Goal: Check status

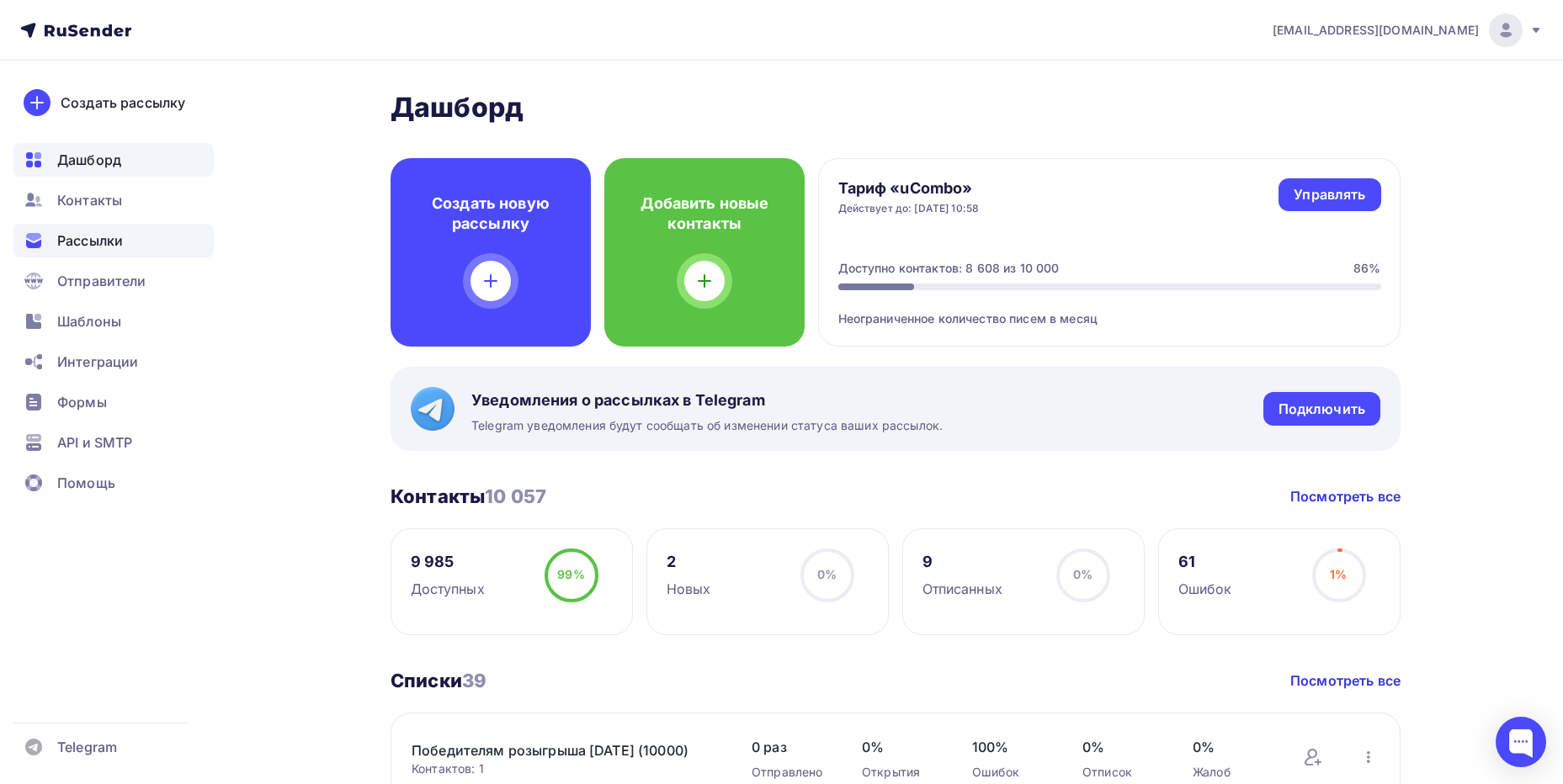
click at [101, 230] on div "Рассылки" at bounding box center [113, 241] width 201 height 34
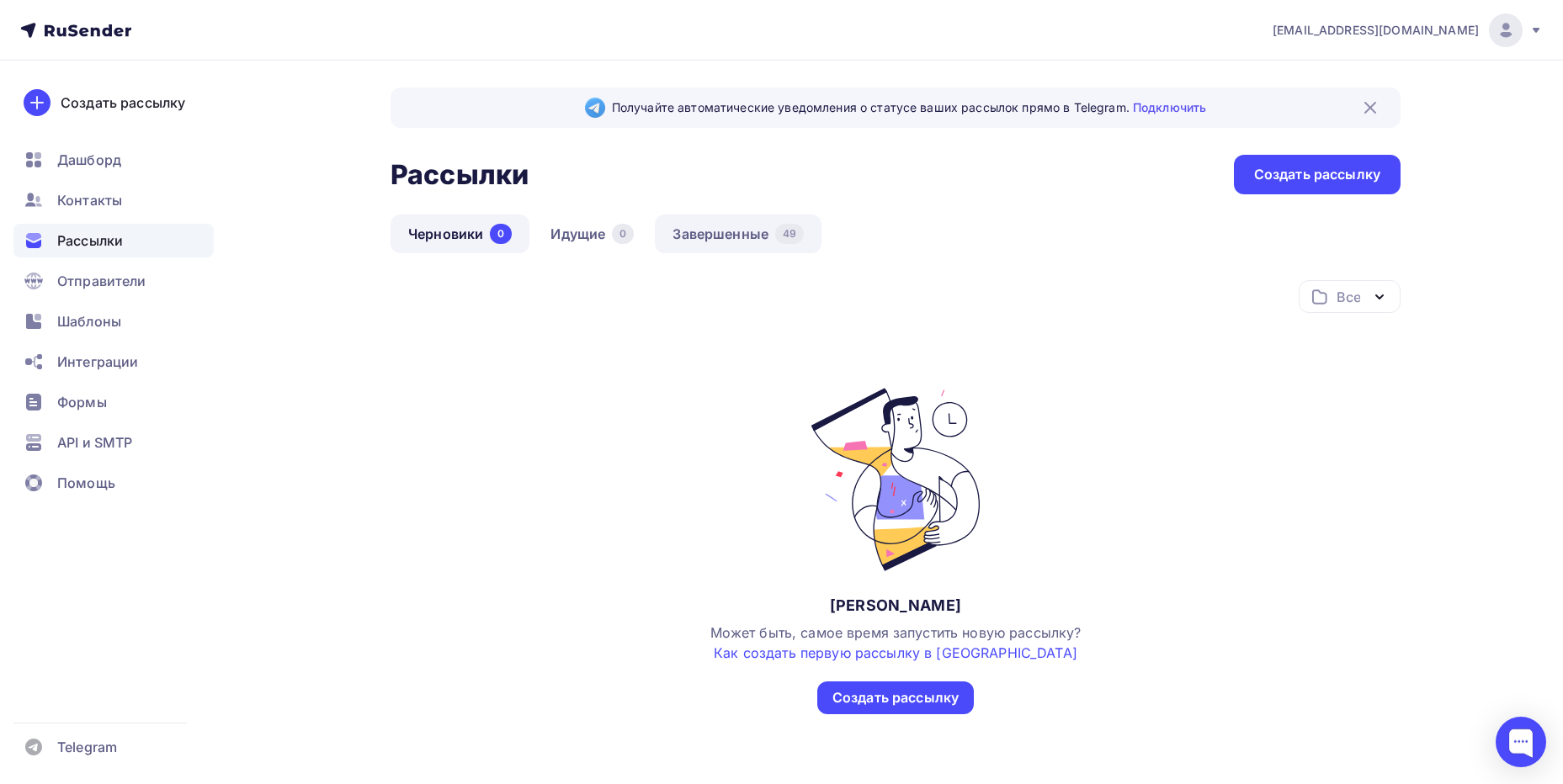
click at [730, 247] on link "Завершенные 49" at bounding box center [737, 233] width 167 height 39
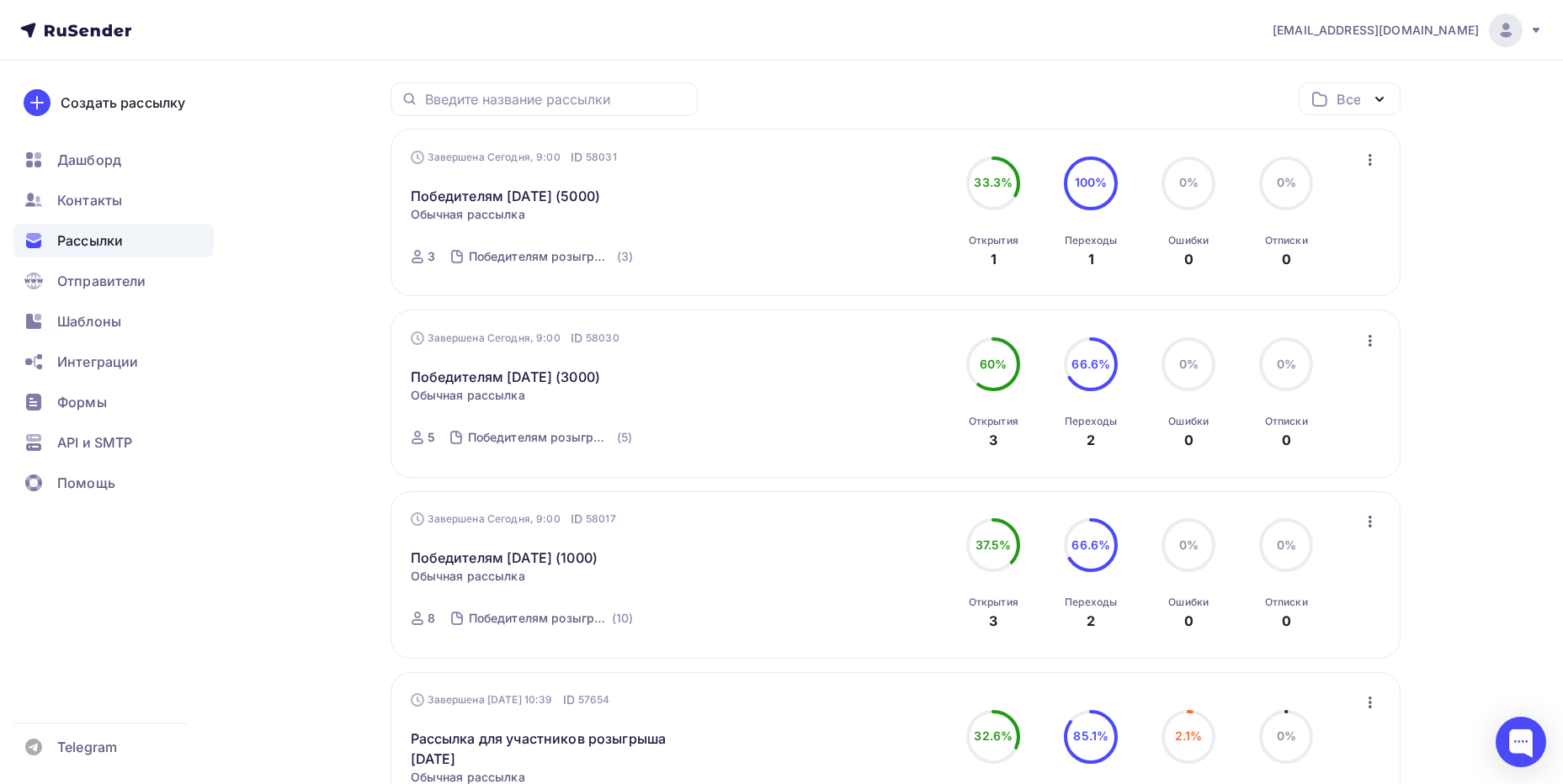
scroll to position [140, 0]
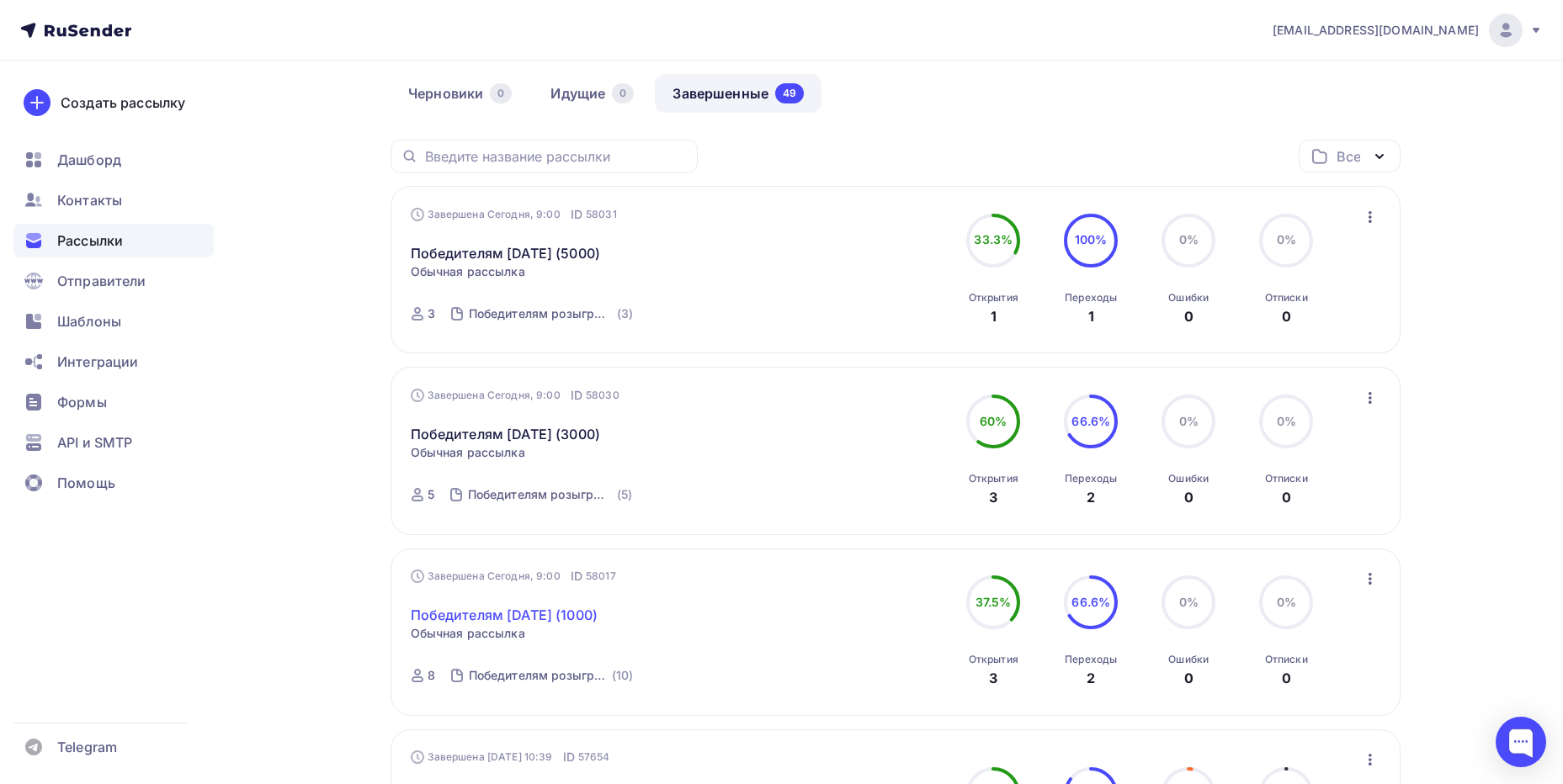
click at [552, 614] on link "Победителям [DATE] (1000)" at bounding box center [504, 615] width 187 height 20
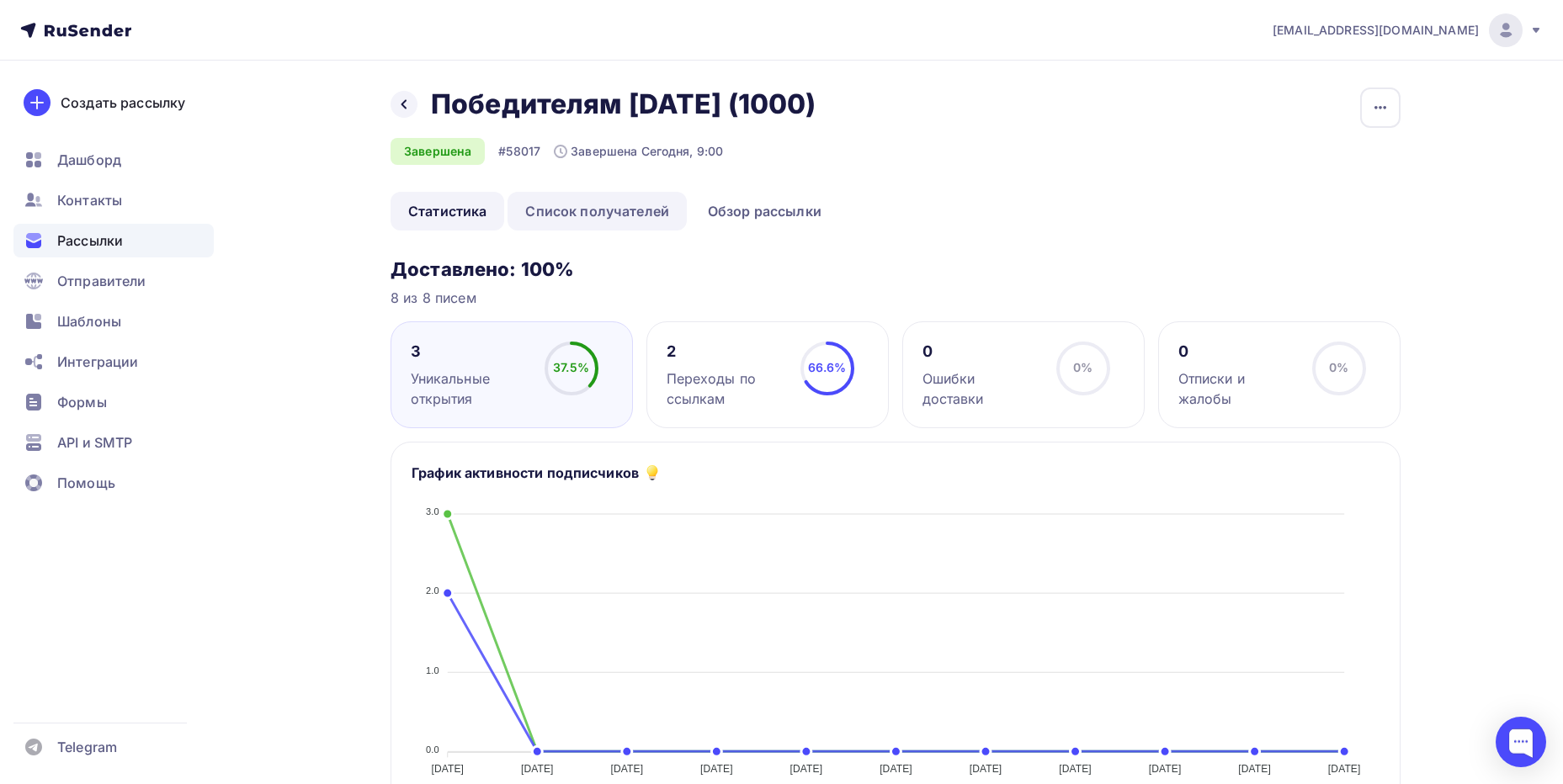
click at [590, 217] on link "Список получателей" at bounding box center [597, 211] width 179 height 39
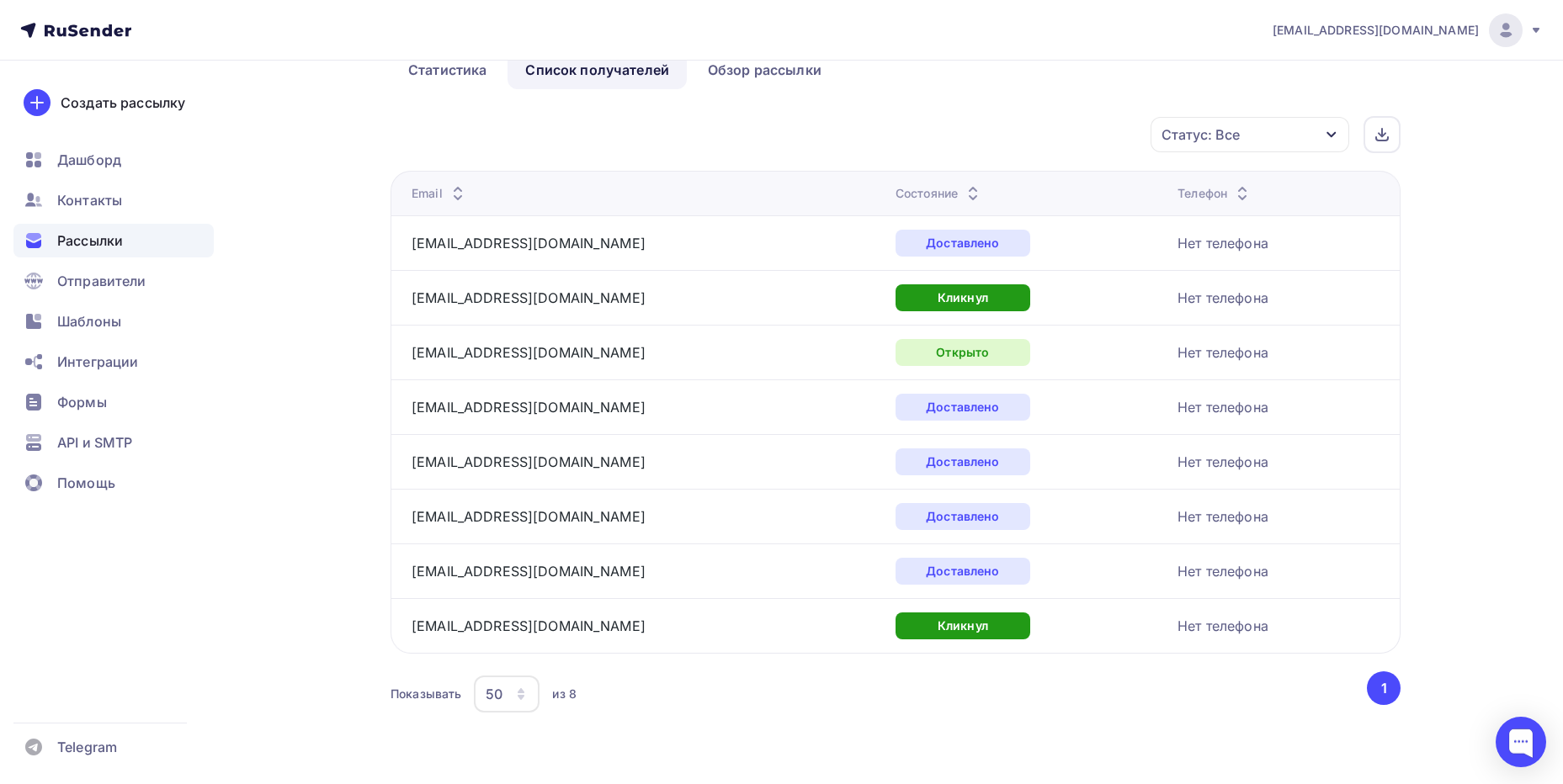
scroll to position [1, 0]
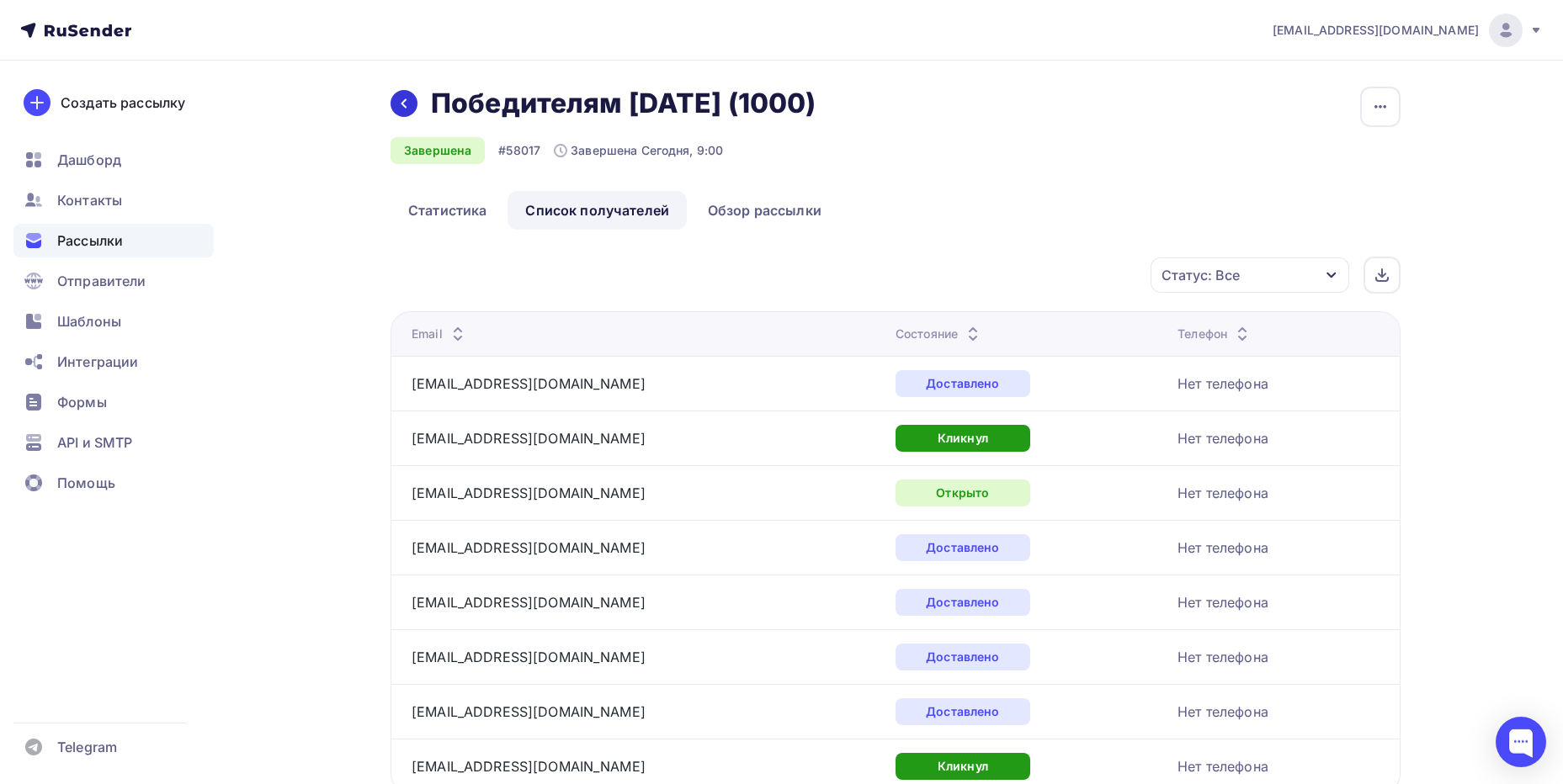
click at [401, 104] on icon at bounding box center [404, 104] width 13 height 13
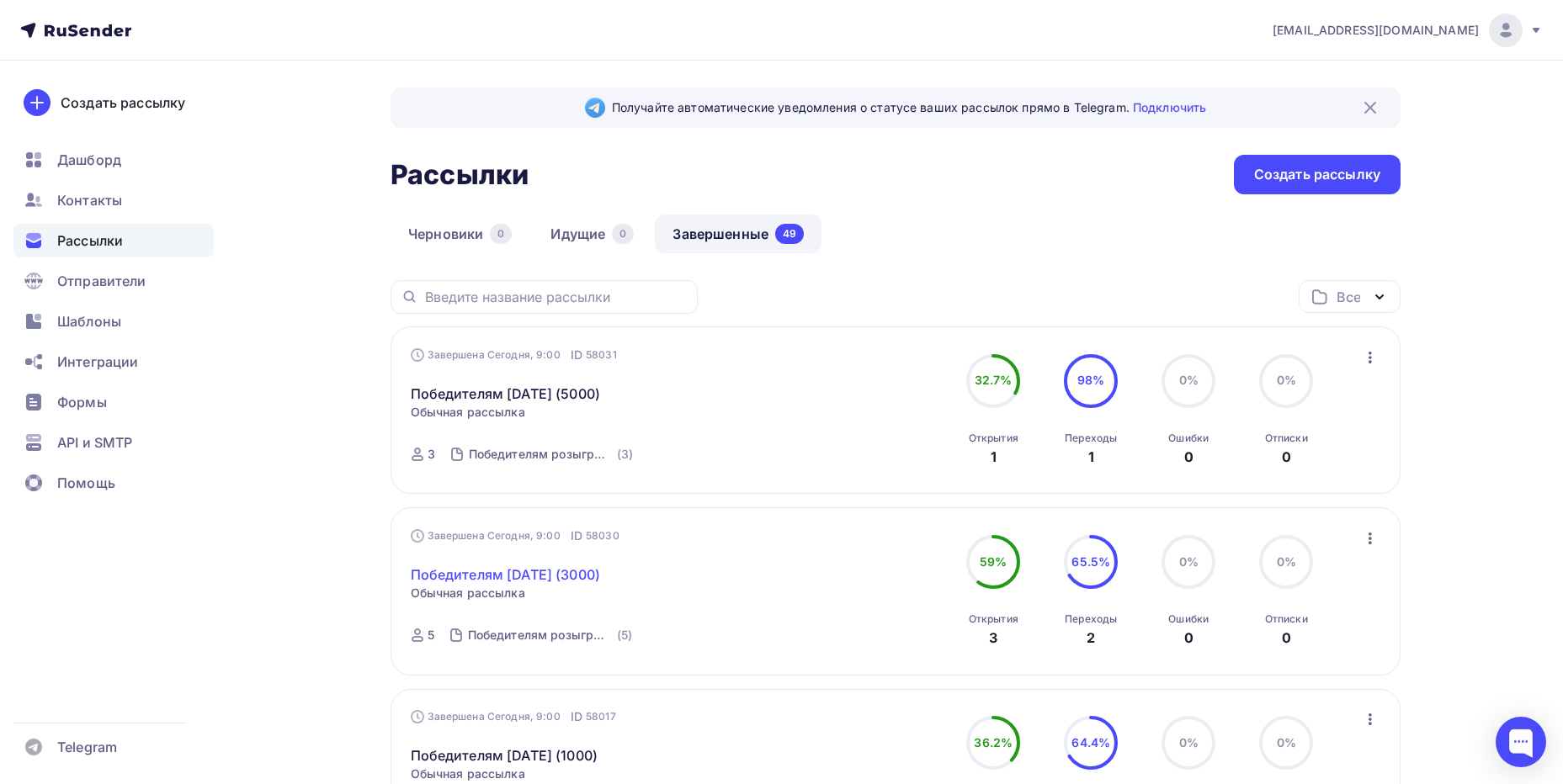
click at [579, 575] on link "Победителям [DATE] (3000)" at bounding box center [506, 574] width 190 height 20
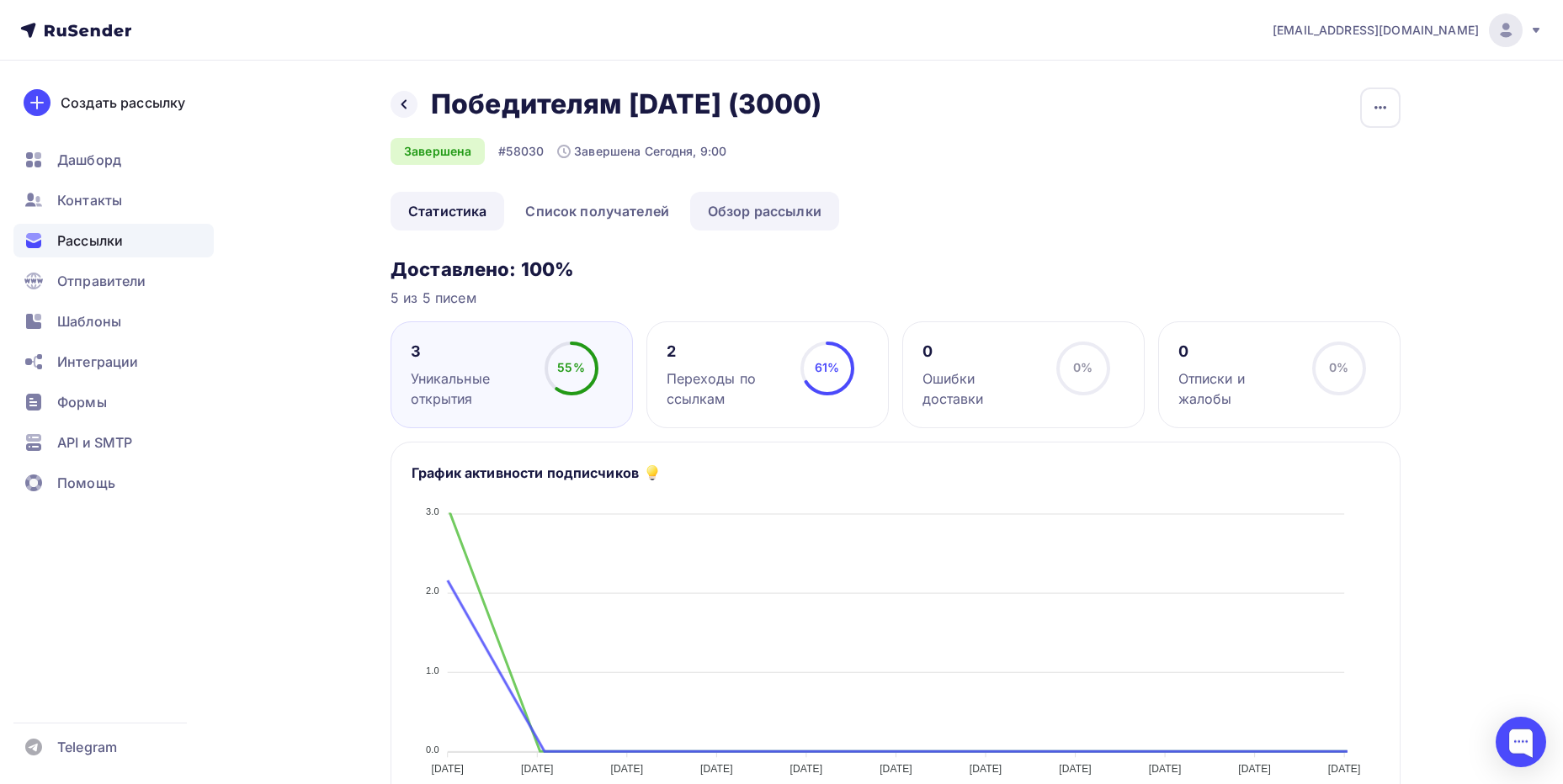
click at [749, 212] on link "Обзор рассылки" at bounding box center [765, 211] width 149 height 39
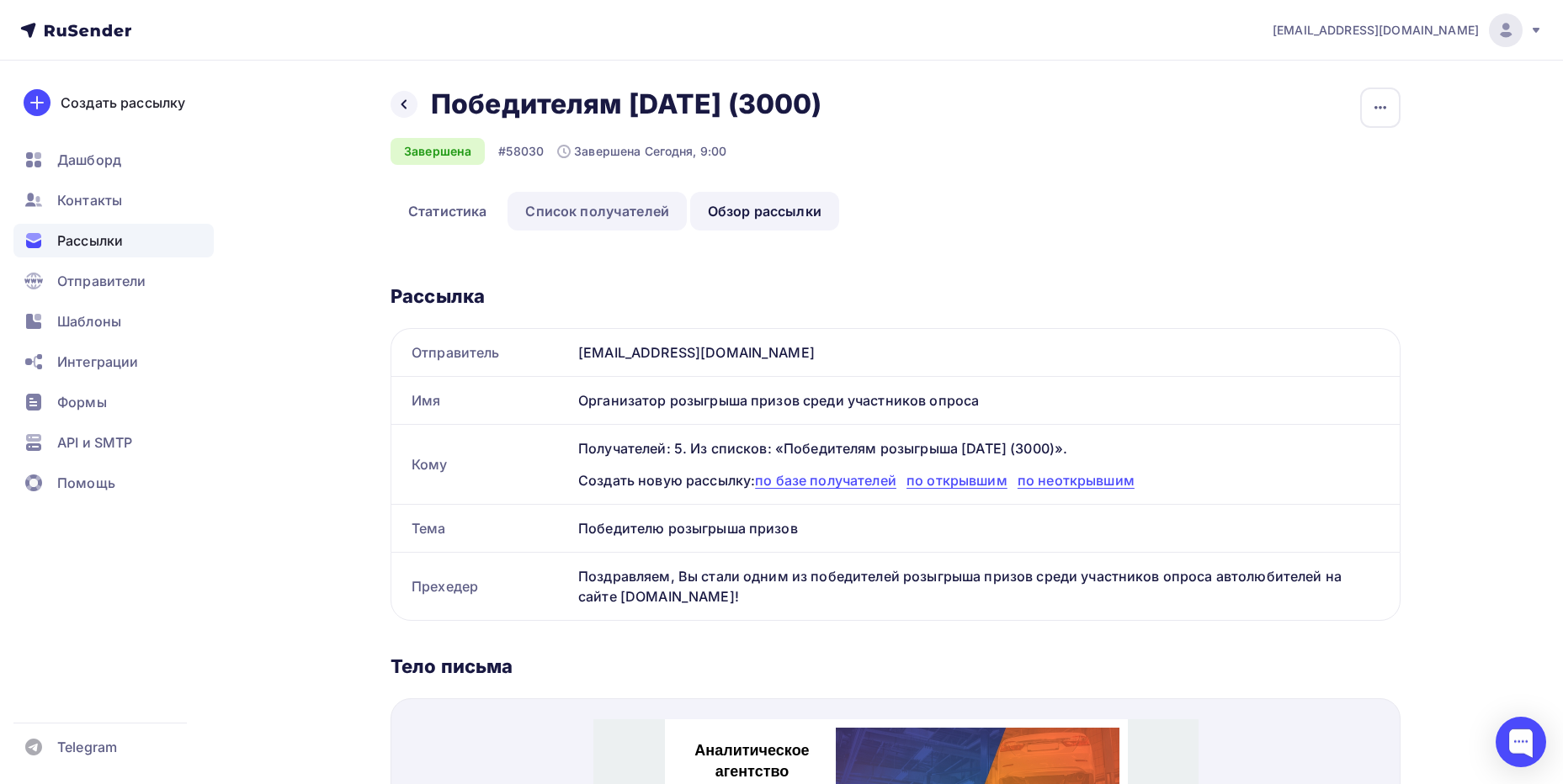
click at [587, 215] on link "Список получателей" at bounding box center [597, 211] width 179 height 39
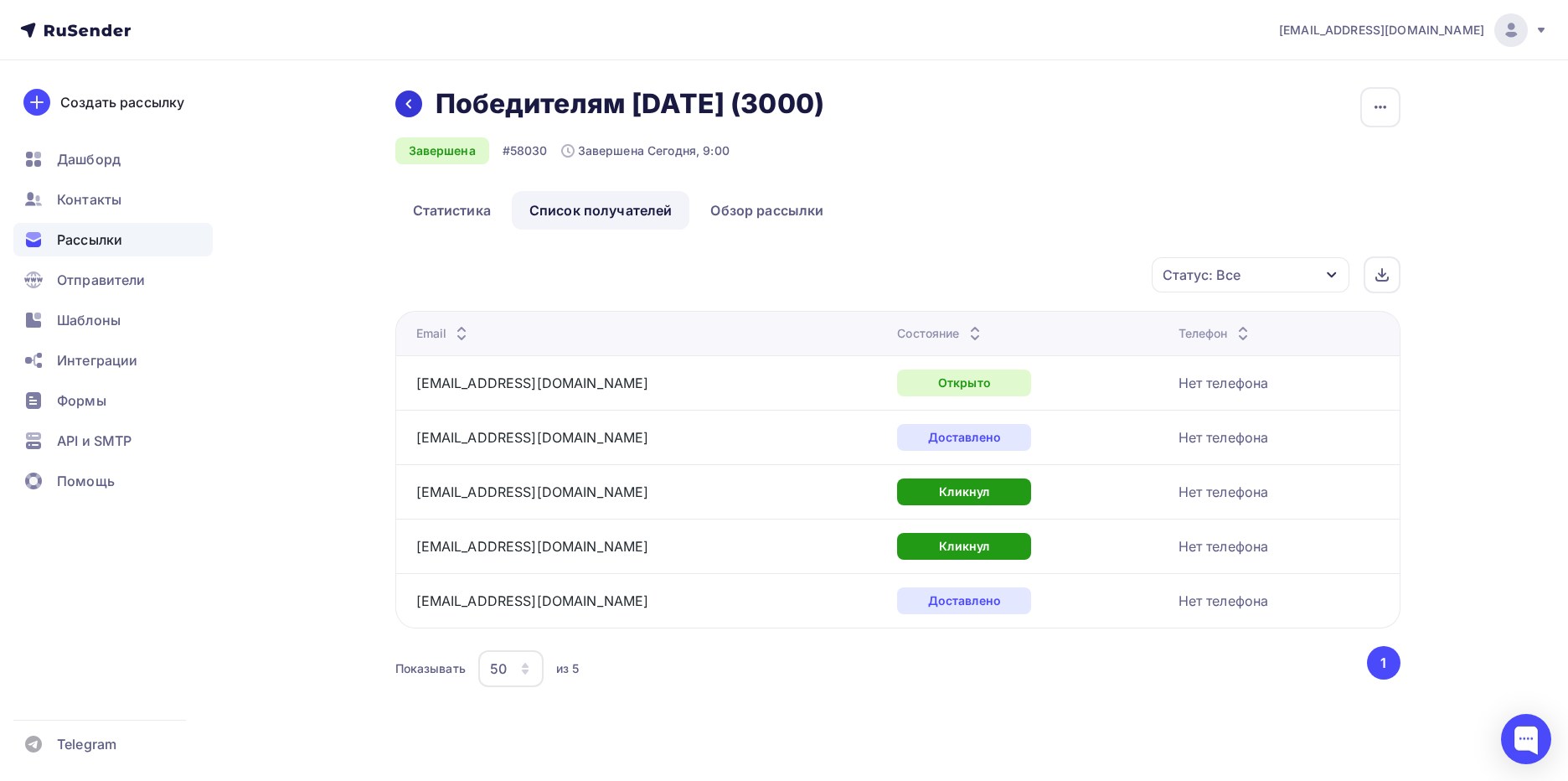
click at [411, 109] on icon at bounding box center [409, 104] width 13 height 13
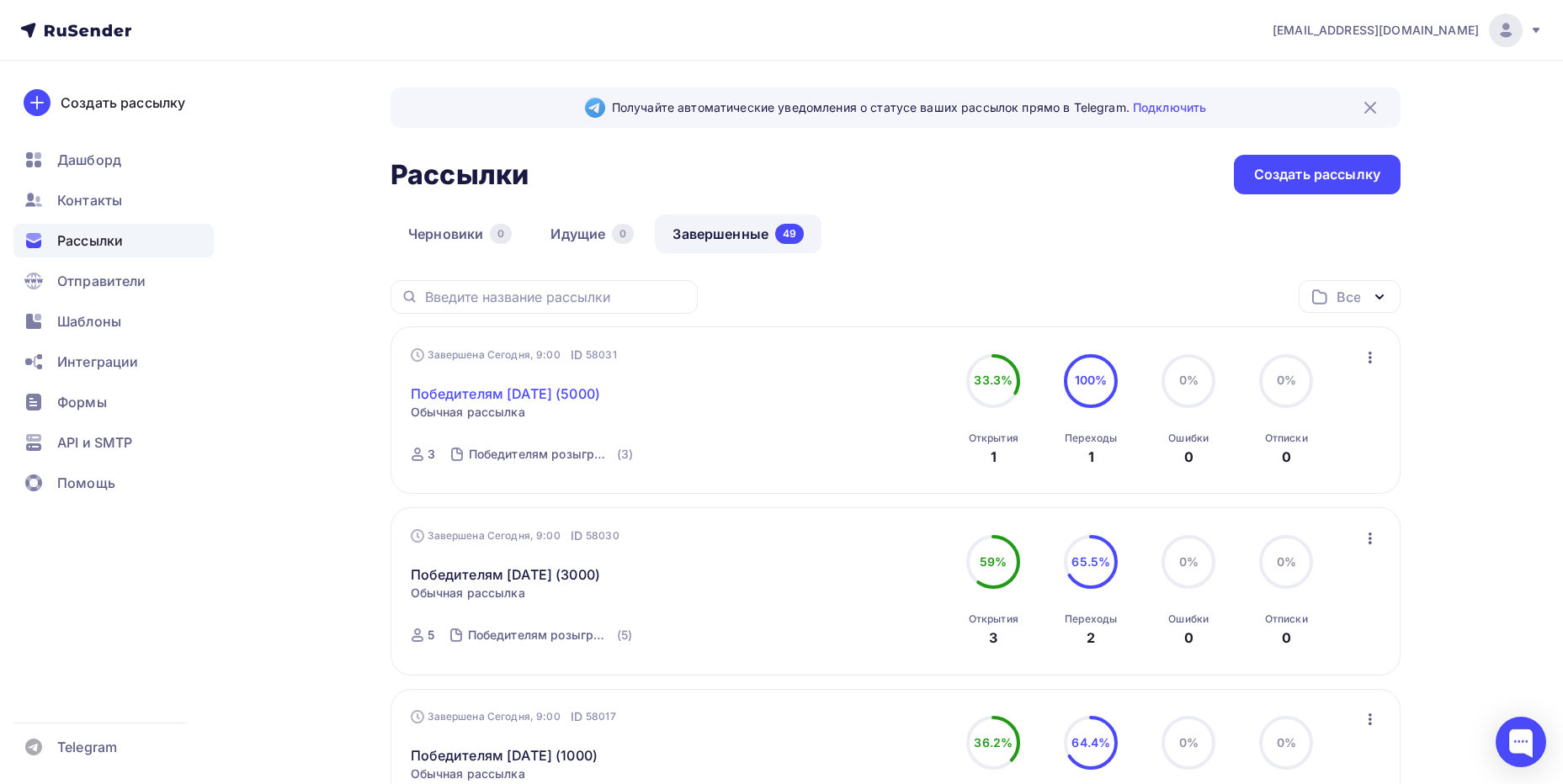
click at [564, 392] on link "Победителям [DATE] (5000)" at bounding box center [506, 393] width 190 height 20
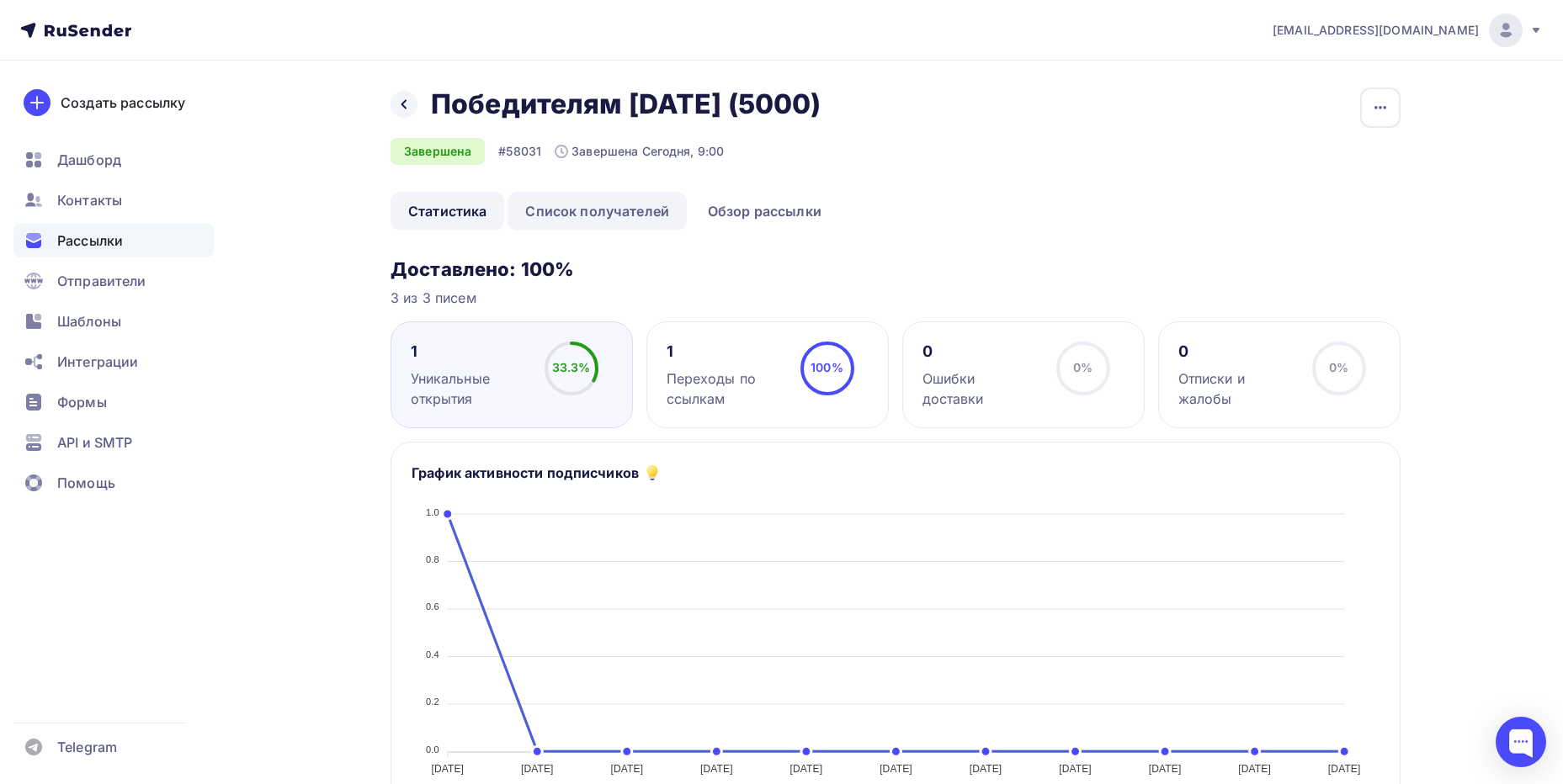
click at [599, 214] on link "Список получателей" at bounding box center [597, 211] width 179 height 39
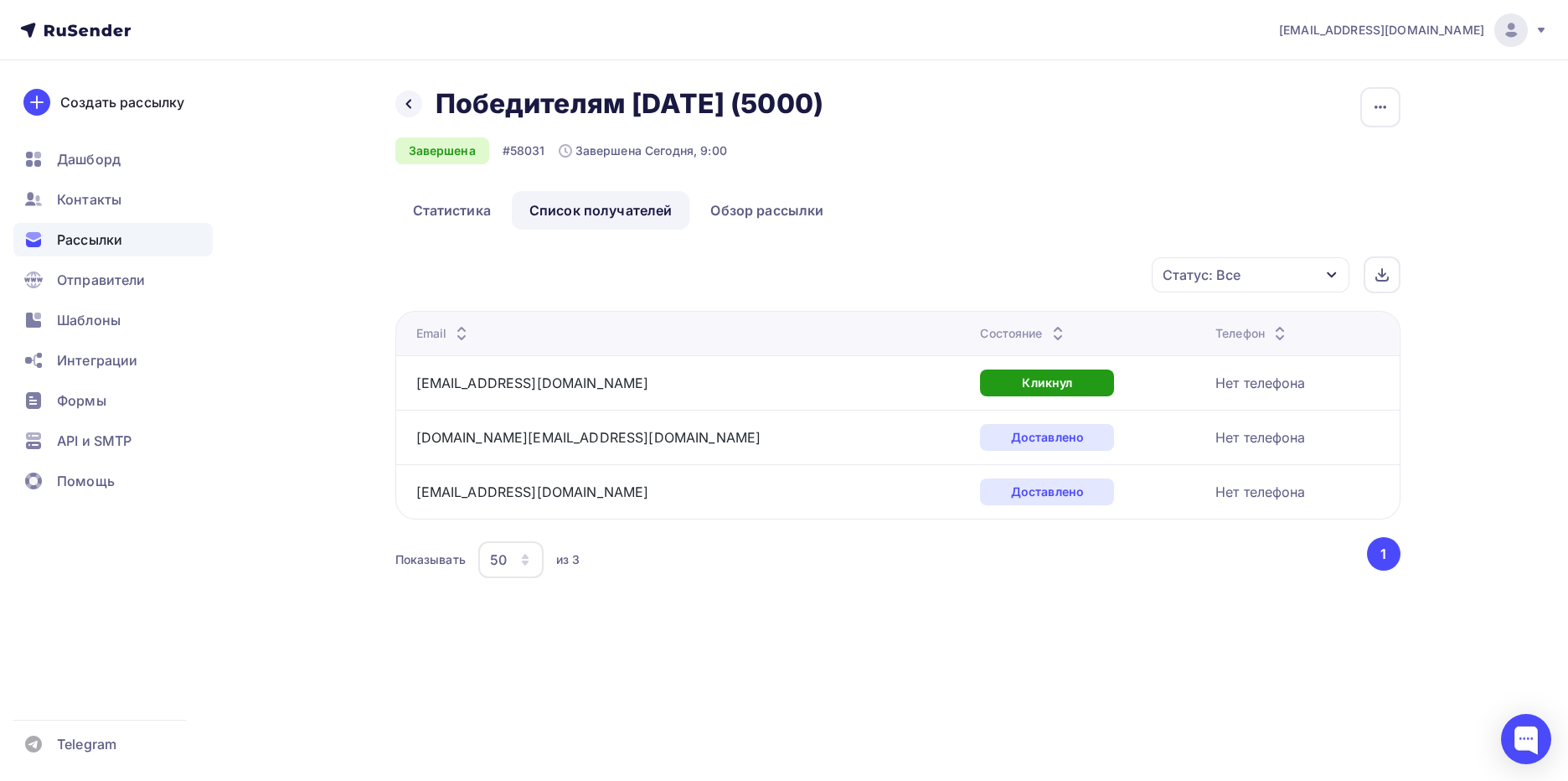
click at [75, 30] on icon at bounding box center [72, 30] width 10 height 12
